Goal: Find specific page/section: Find specific page/section

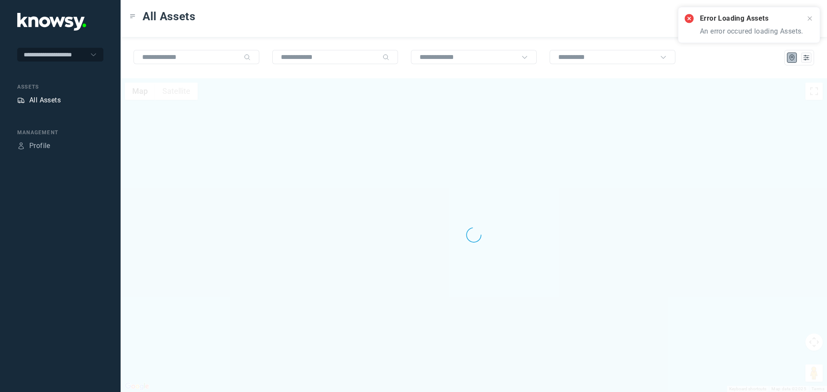
click at [45, 101] on div "All Assets" at bounding box center [44, 100] width 31 height 10
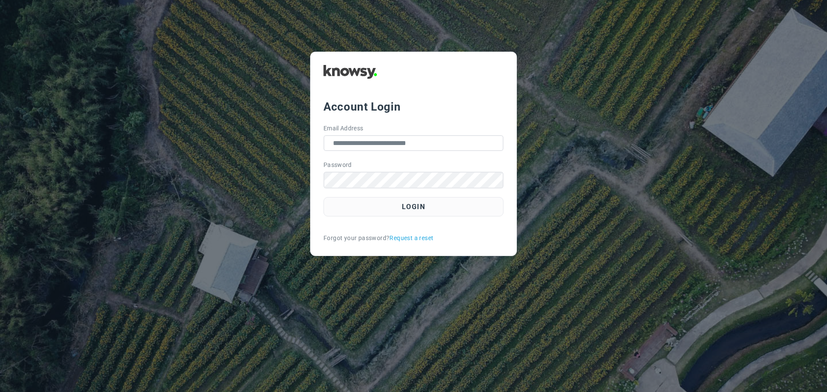
click at [416, 203] on button "Login" at bounding box center [413, 206] width 180 height 19
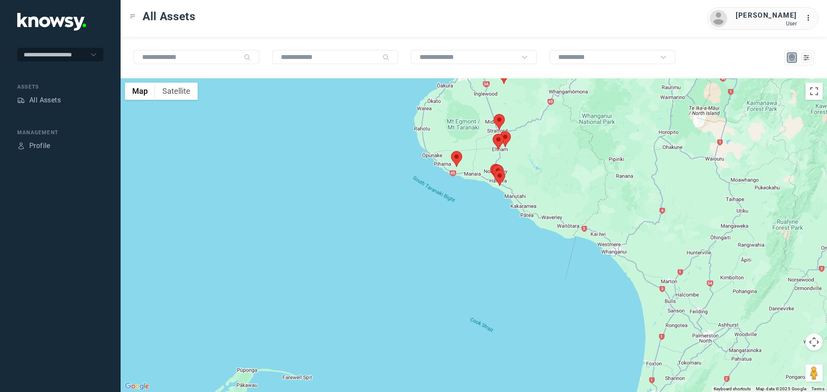
click at [451, 151] on area at bounding box center [451, 151] width 0 height 0
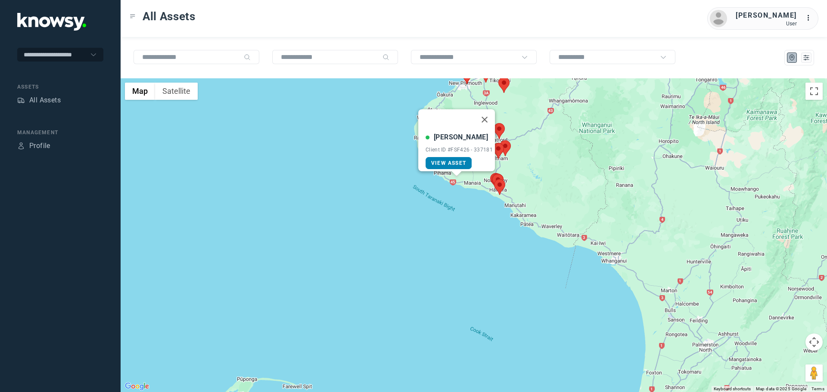
click at [456, 160] on span "View Asset" at bounding box center [448, 163] width 35 height 6
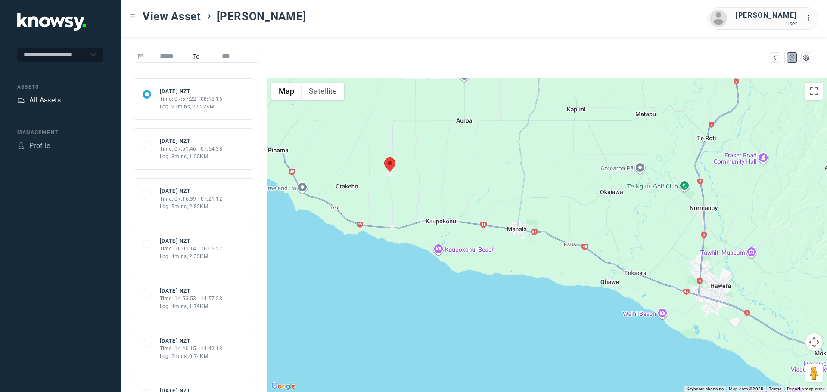
click at [53, 105] on div "All Assets" at bounding box center [44, 100] width 31 height 10
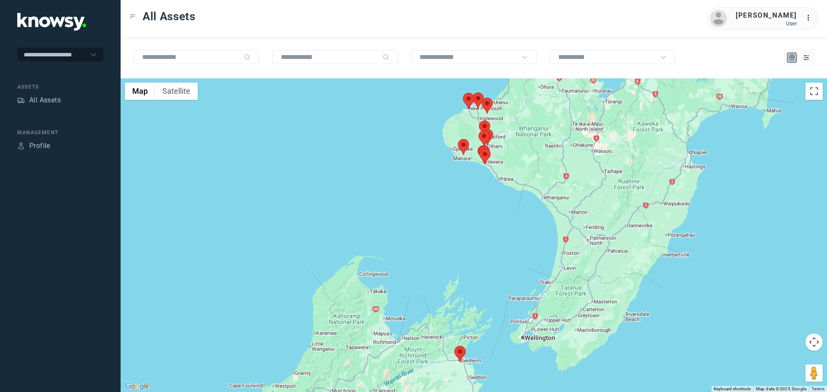
click at [458, 139] on area at bounding box center [458, 139] width 0 height 0
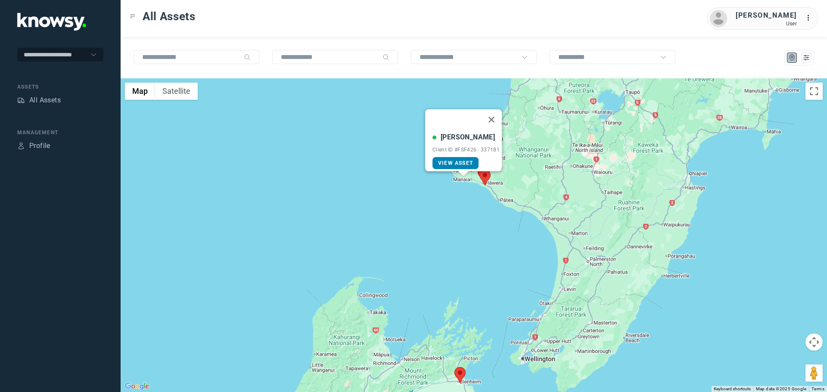
click at [460, 160] on span "View Asset" at bounding box center [455, 163] width 35 height 6
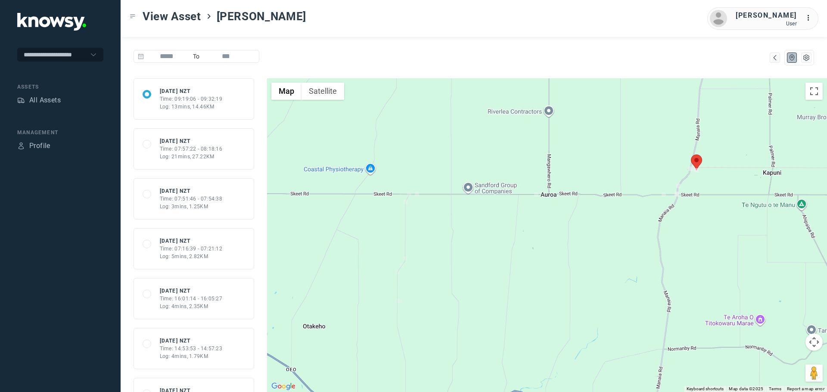
click at [691, 155] on area at bounding box center [691, 155] width 0 height 0
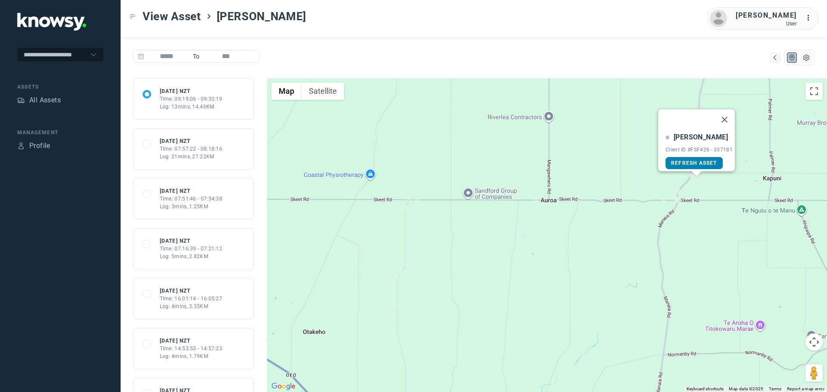
click at [698, 161] on span "Refresh Asset" at bounding box center [694, 163] width 46 height 6
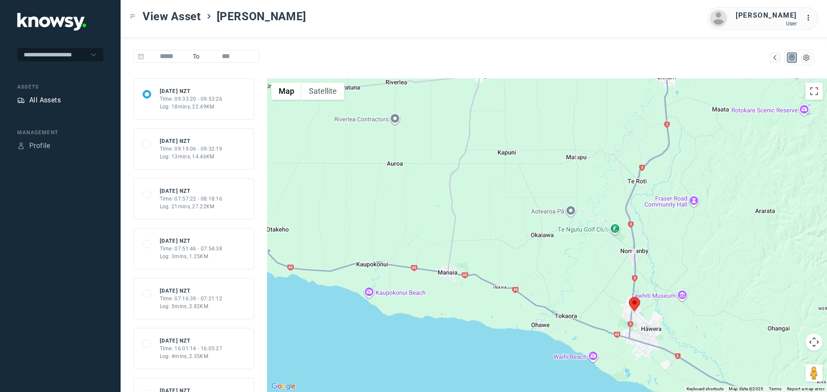
click at [46, 100] on div "All Assets" at bounding box center [44, 100] width 31 height 10
